Goal: Information Seeking & Learning: Learn about a topic

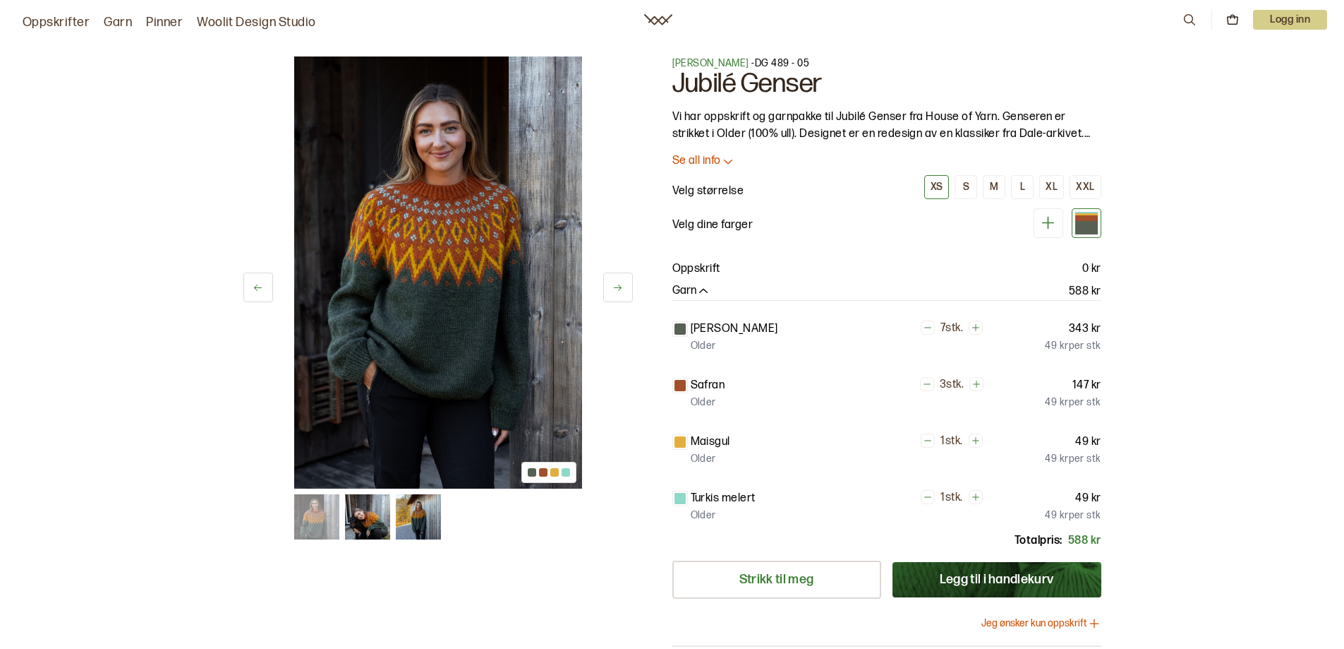
click at [1277, 354] on div "1 av 3 1 av 3 Dale Garn - DG 489 - 05 Jubilé Genser Vi har oppskrift og garnpak…" at bounding box center [672, 528] width 1344 height 1001
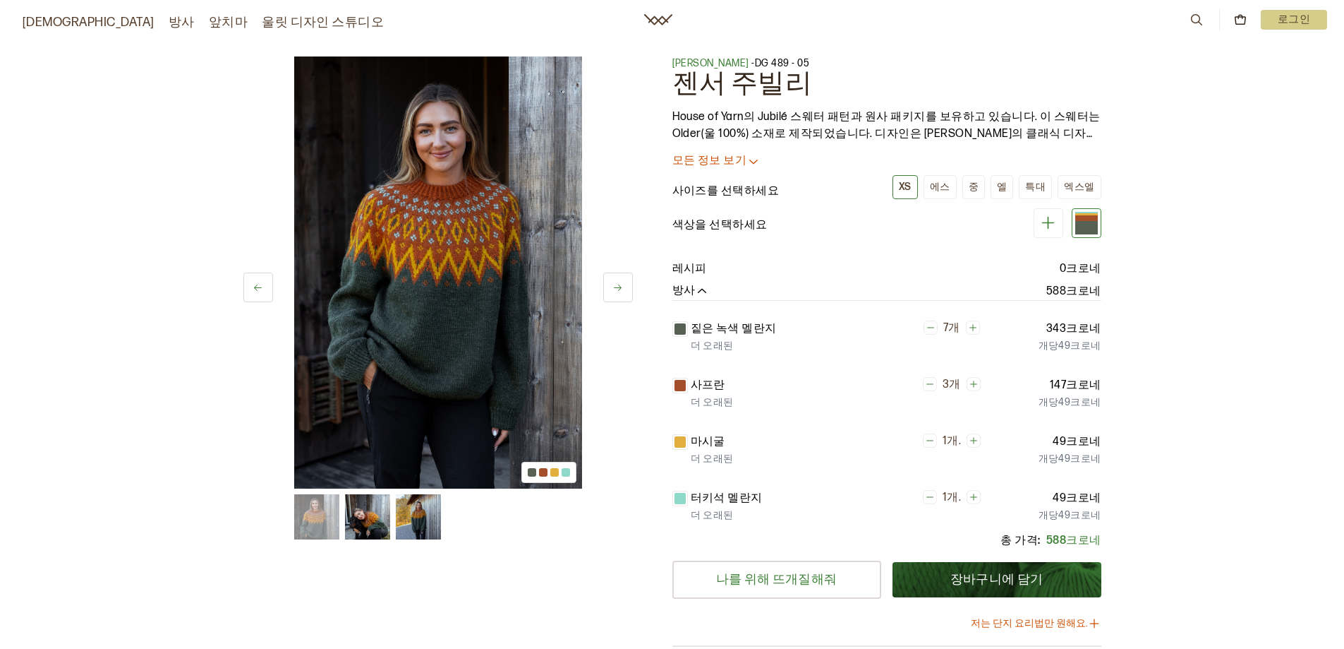
click at [1237, 300] on div "1 av 3 1 av 3 데일 얀 - DG 489 - 05 젠서 주빌리 House of Yarn의 Jubilé 스웨터 패턴과 원사 패키지를 보…" at bounding box center [672, 528] width 1344 height 1001
click at [648, 21] on icon at bounding box center [658, 19] width 28 height 11
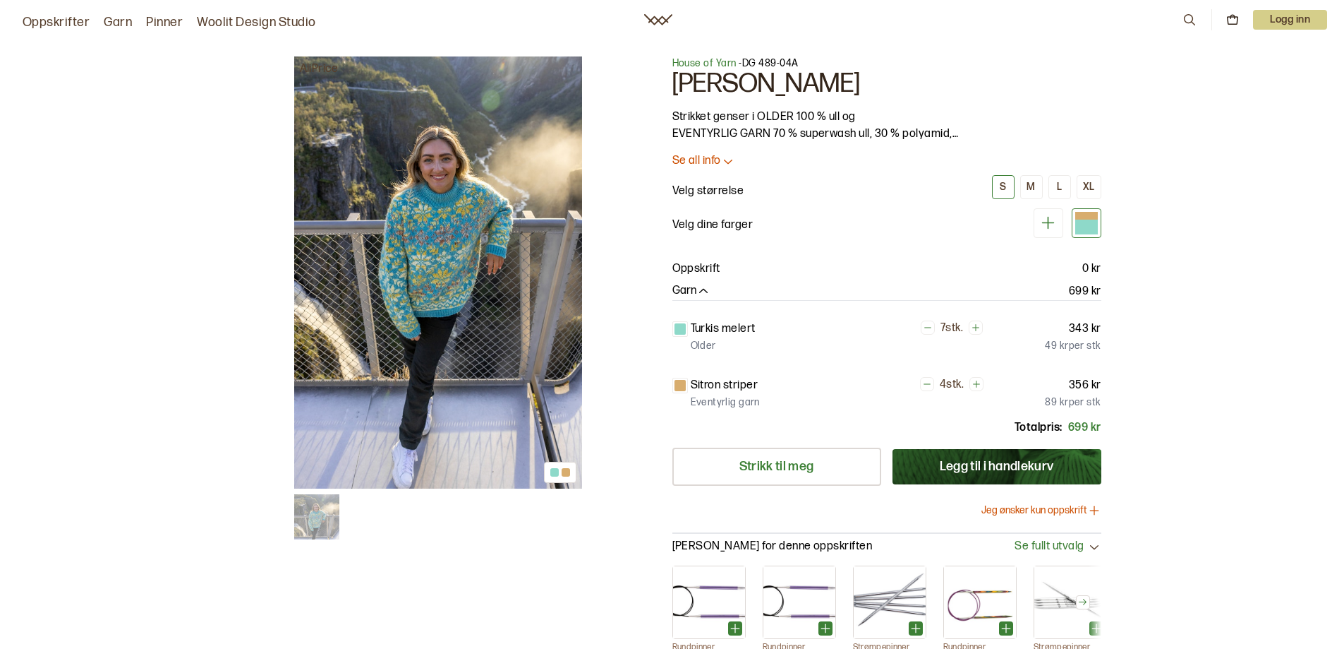
click at [451, 361] on img at bounding box center [438, 272] width 288 height 432
click at [1237, 375] on div "1 av 1 1 av 1 House of Yarn - DG 489-04A Carly genser Strikket genser i OLDER 1…" at bounding box center [672, 472] width 1344 height 888
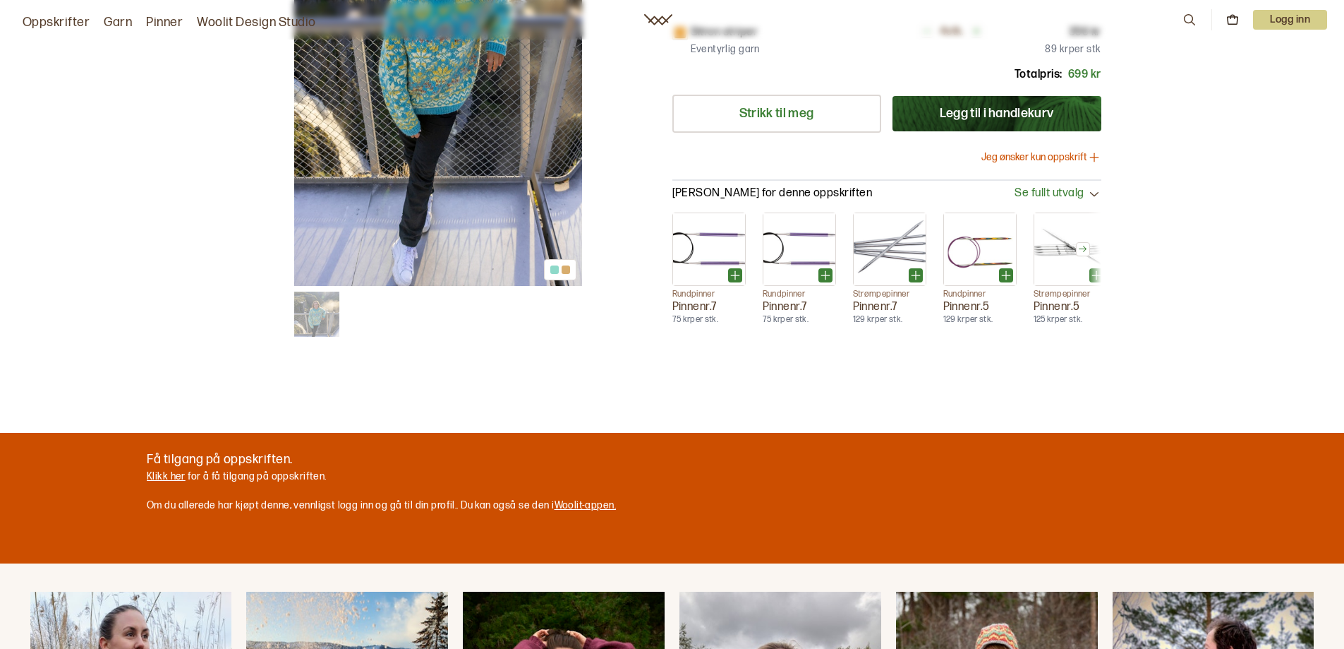
click at [457, 219] on img at bounding box center [438, 70] width 288 height 432
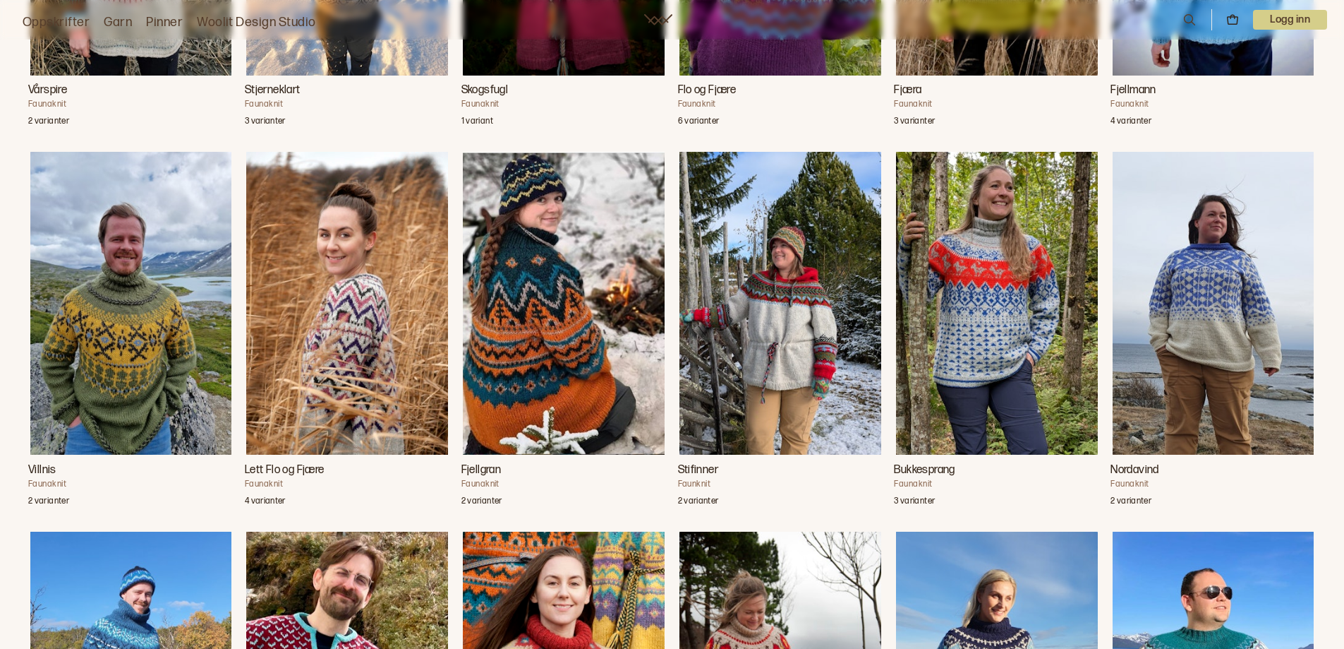
scroll to position [1200, 0]
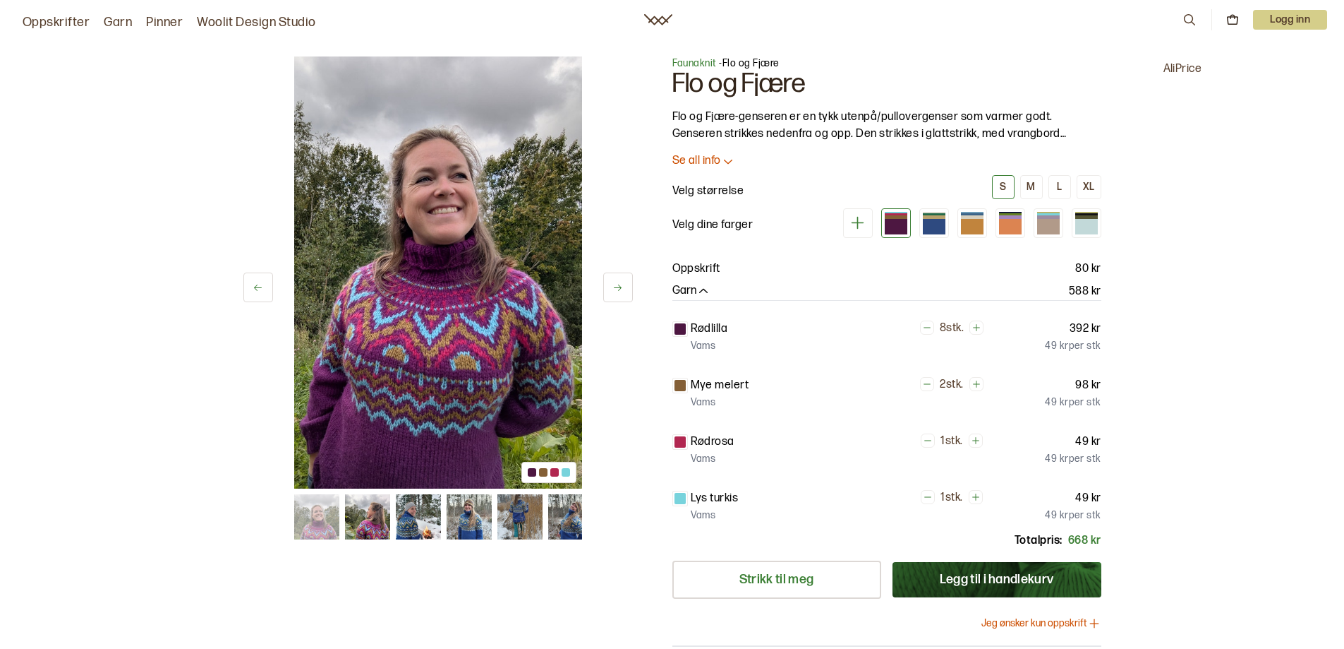
click at [1238, 320] on div "1 av 13 1 av 13 Faunaknit - Flo og Fjære Flo og Fjære Flo og Fjære-genseren er …" at bounding box center [672, 528] width 1344 height 1001
drag, startPoint x: 1238, startPoint y: 320, endPoint x: 1155, endPoint y: 322, distance: 83.3
click at [1155, 322] on div "1 av 13 1 av 13 Faunaknit - Flo og Fjære Flo og Fjære Flo og Fjære-genseren er …" at bounding box center [672, 528] width 1344 height 1001
click at [342, 533] on div at bounding box center [438, 516] width 288 height 45
click at [354, 532] on img at bounding box center [367, 516] width 45 height 45
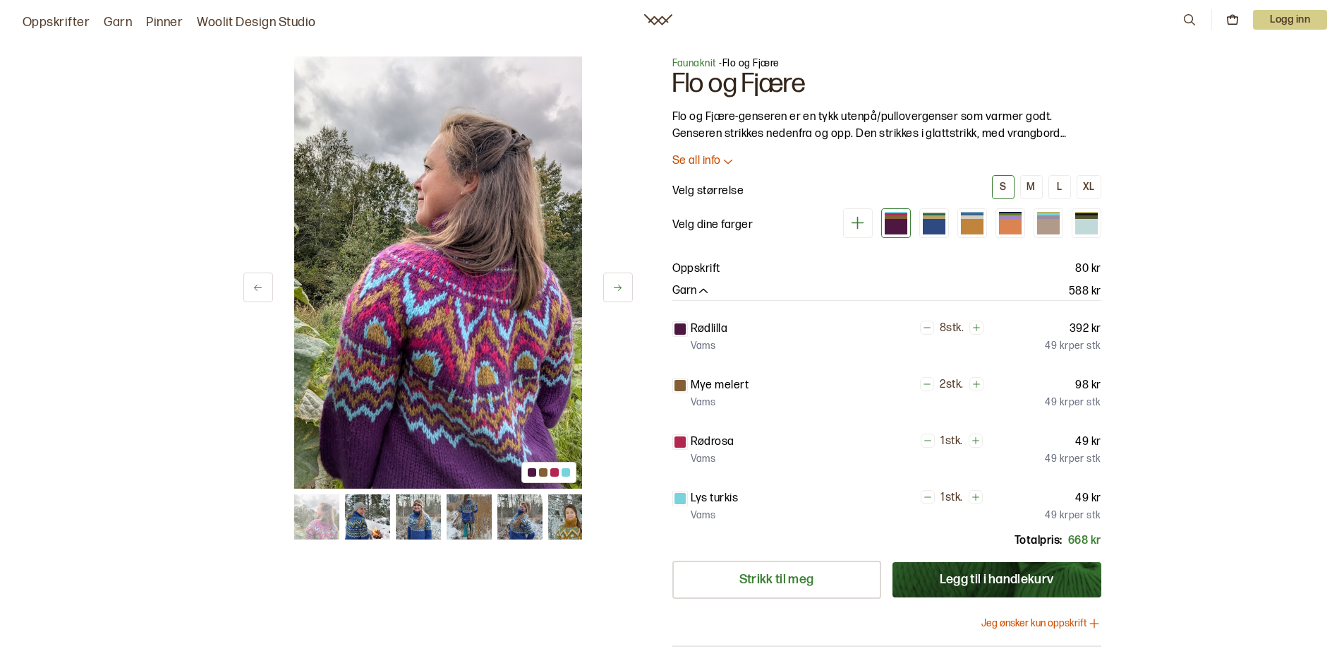
click at [439, 525] on img at bounding box center [417, 516] width 45 height 45
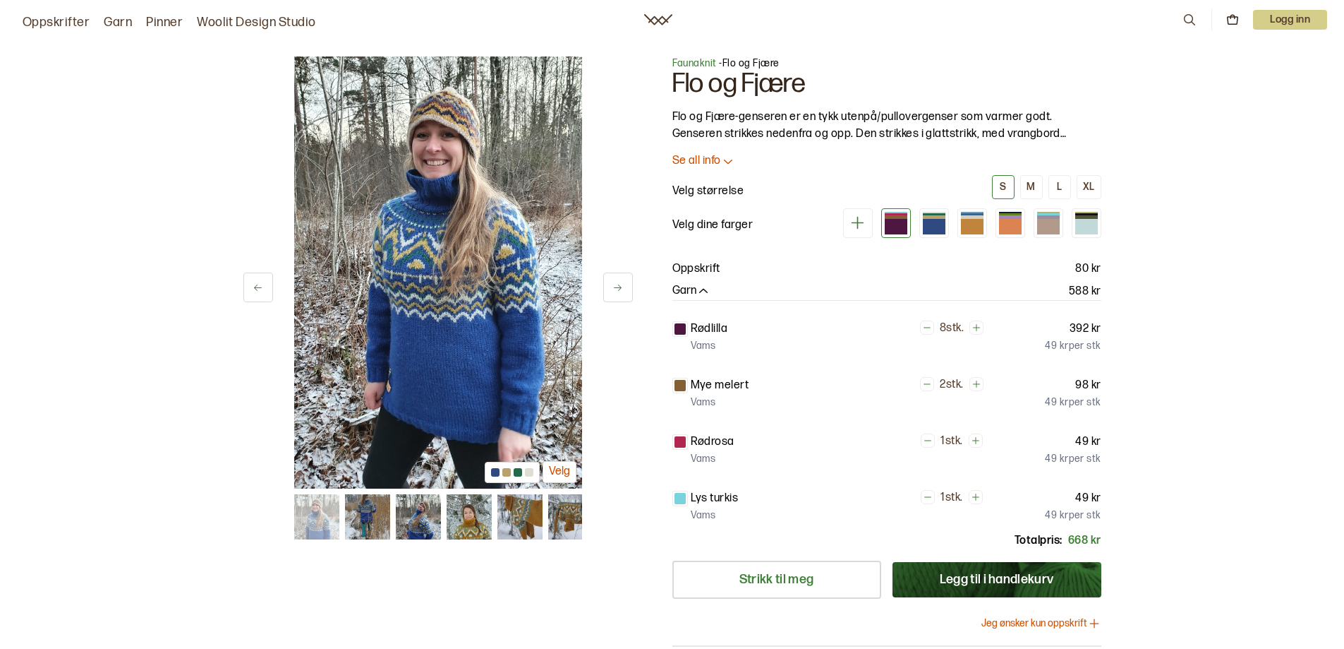
click at [469, 523] on img at bounding box center [468, 516] width 45 height 45
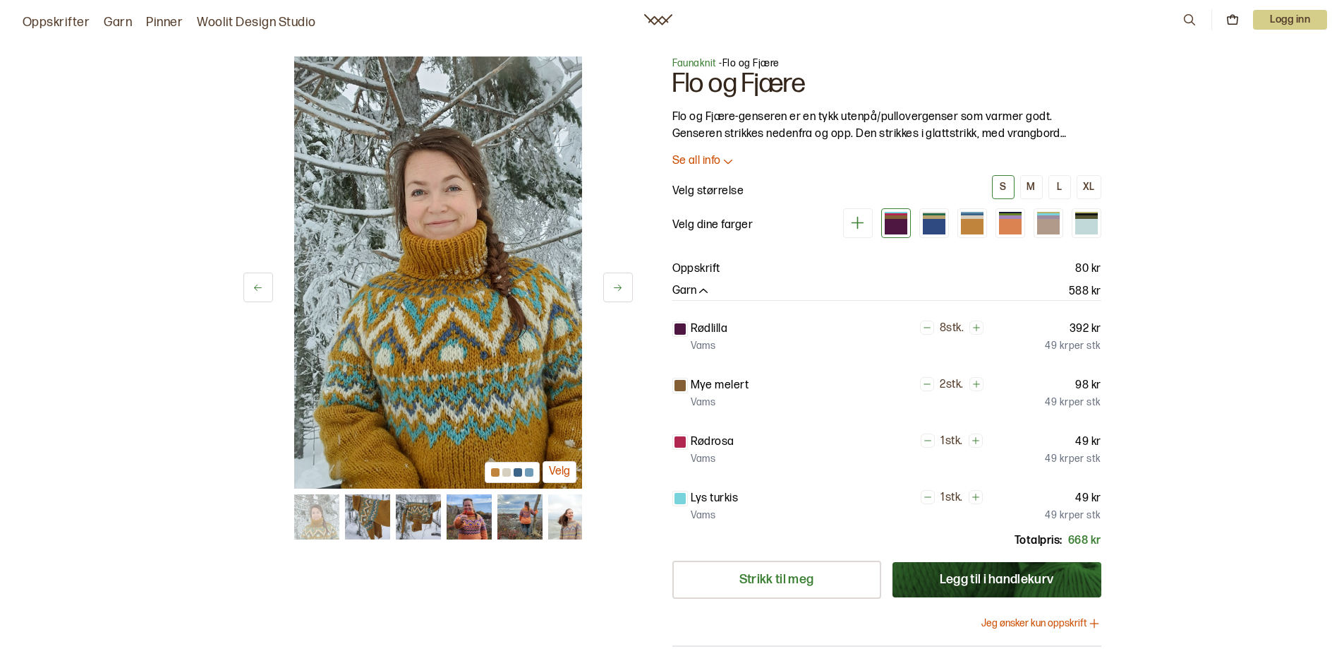
click at [522, 524] on img at bounding box center [519, 516] width 45 height 45
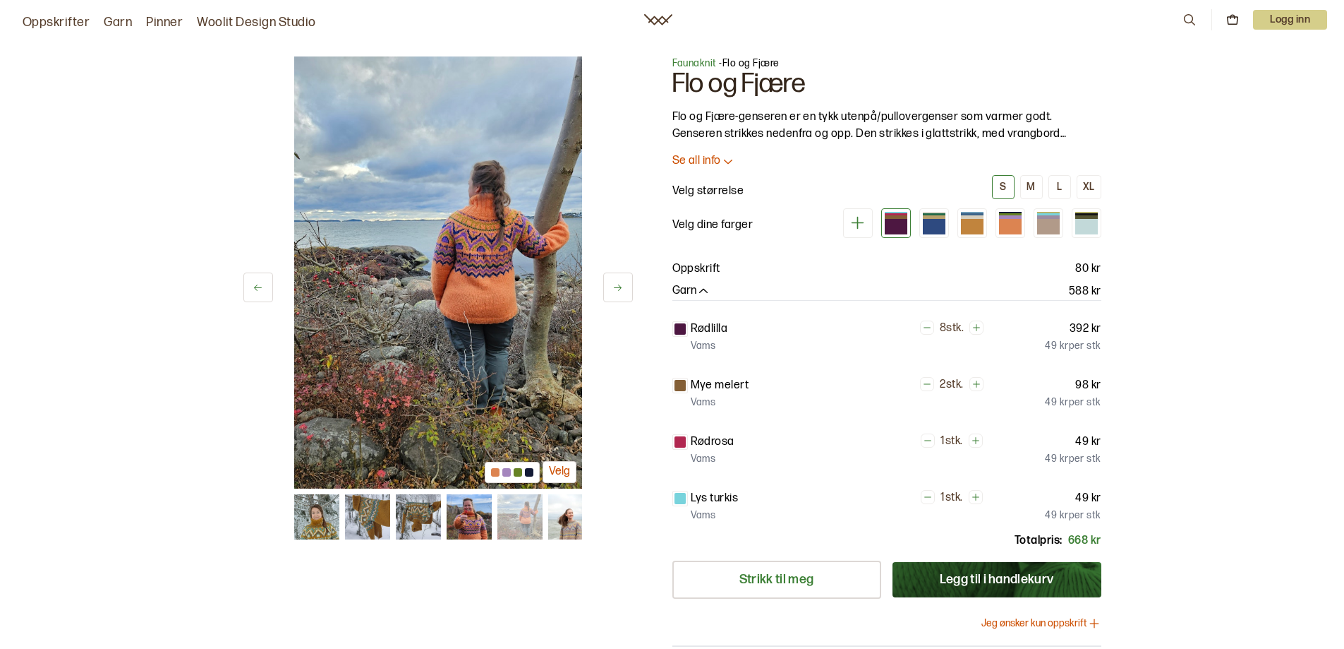
click at [452, 526] on img at bounding box center [468, 516] width 45 height 45
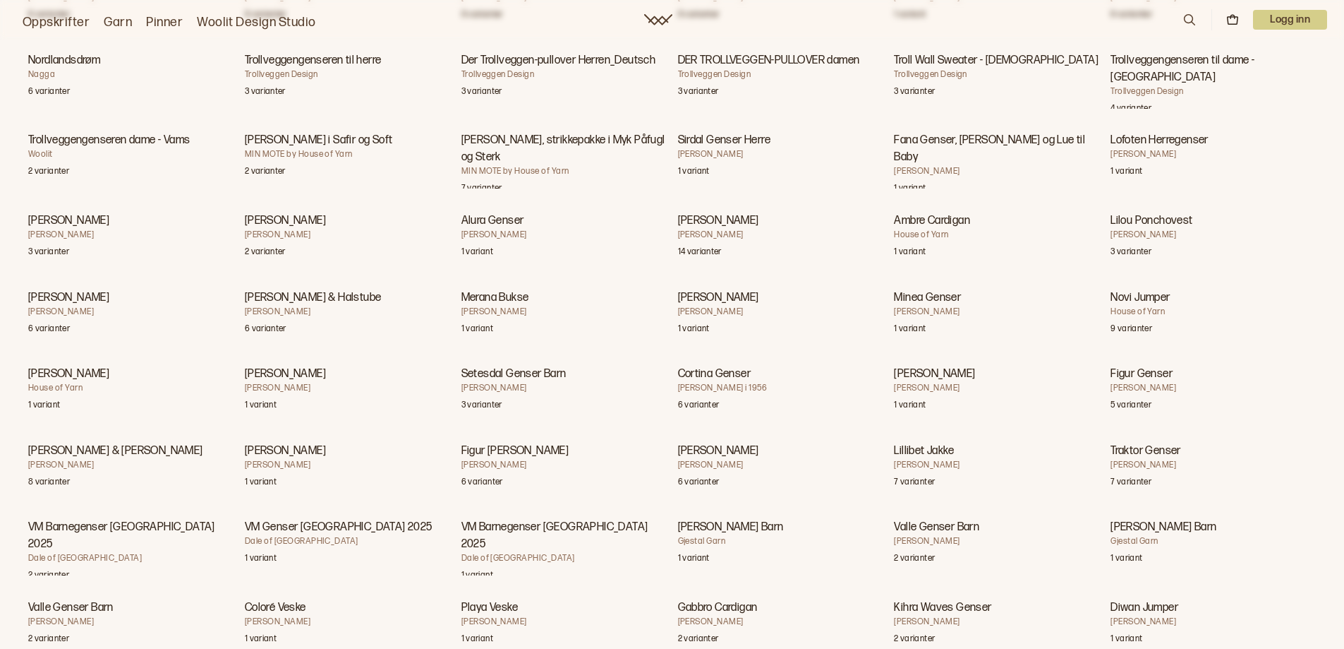
scroll to position [9527, 0]
